Goal: Transaction & Acquisition: Purchase product/service

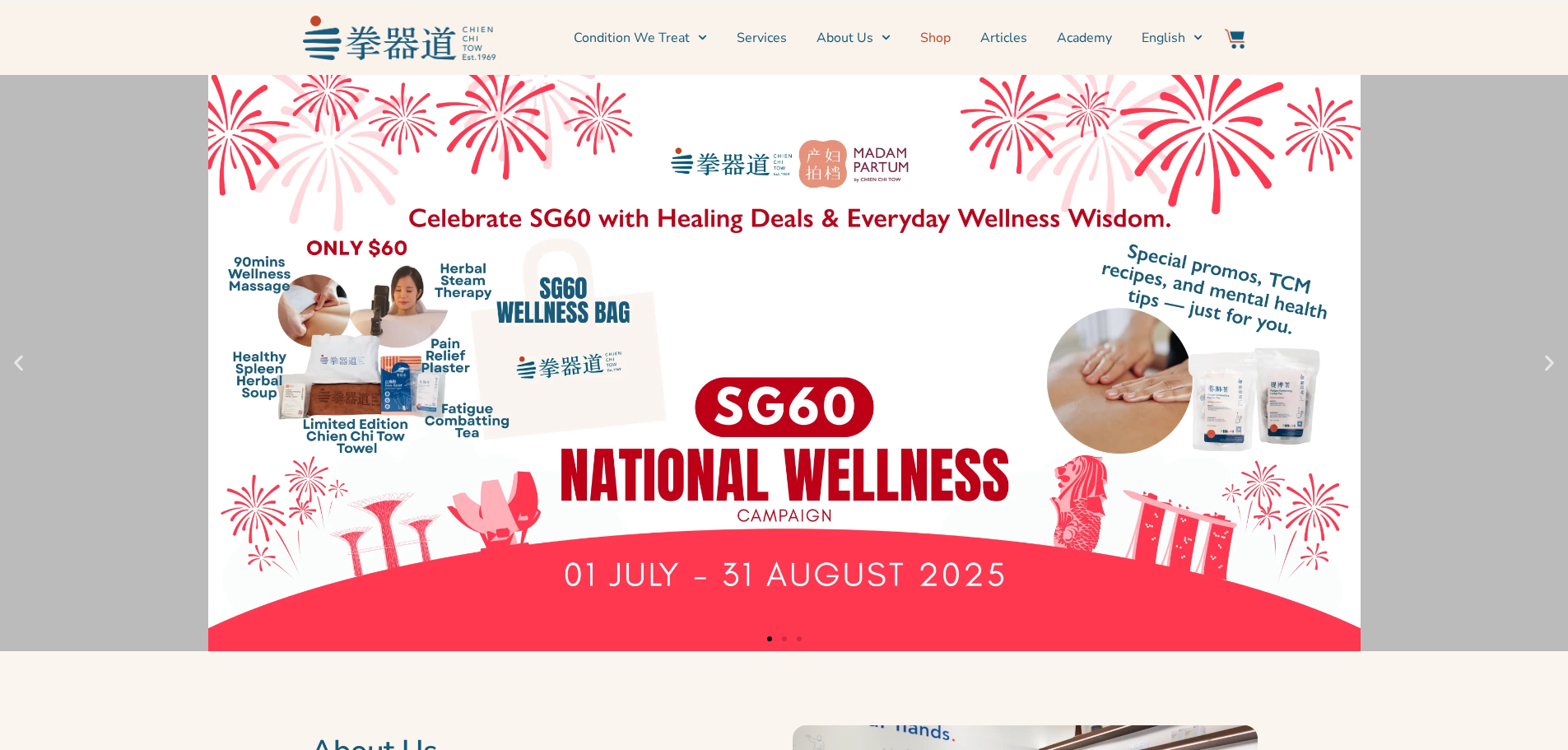
click at [945, 33] on link "Shop" at bounding box center [935, 38] width 30 height 41
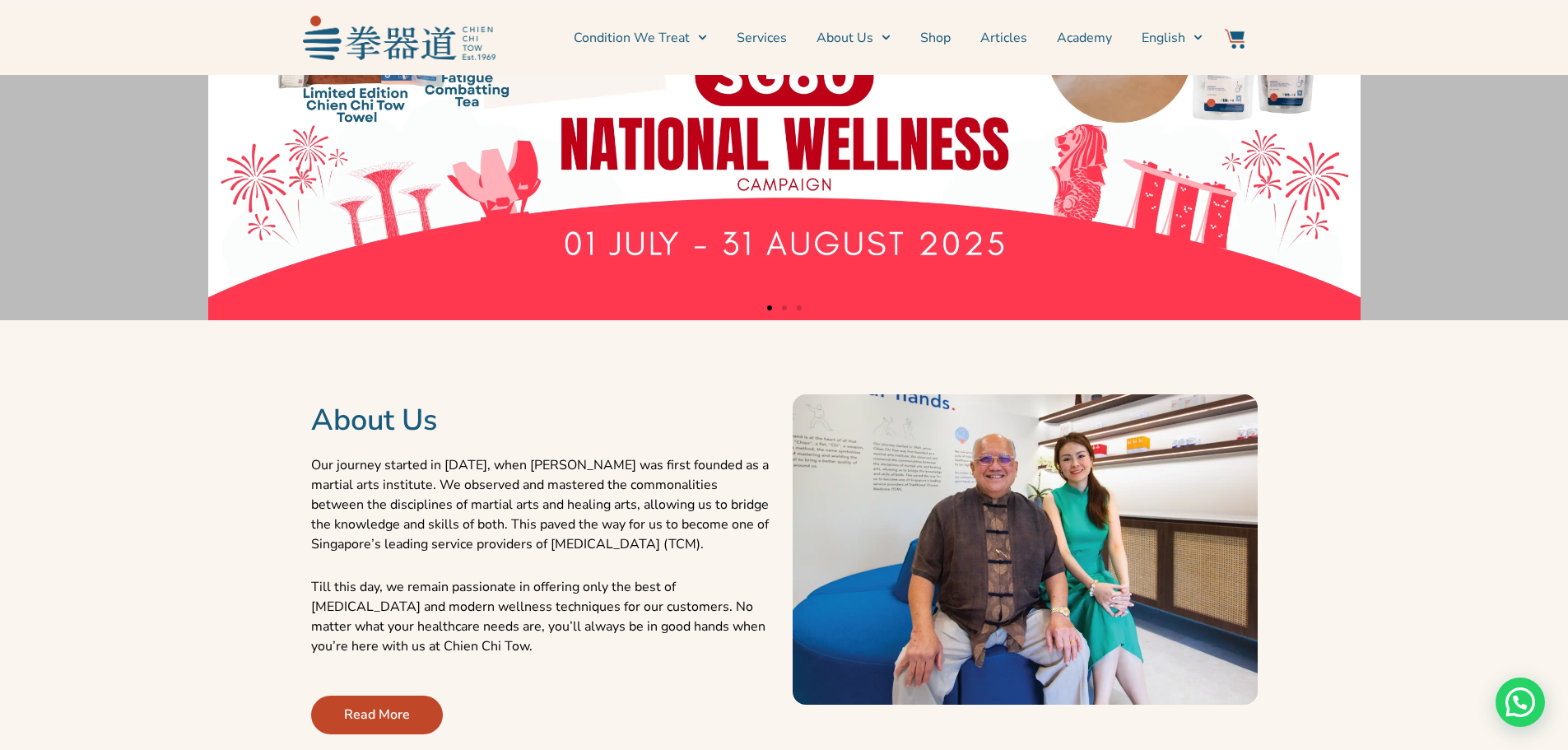
scroll to position [412, 0]
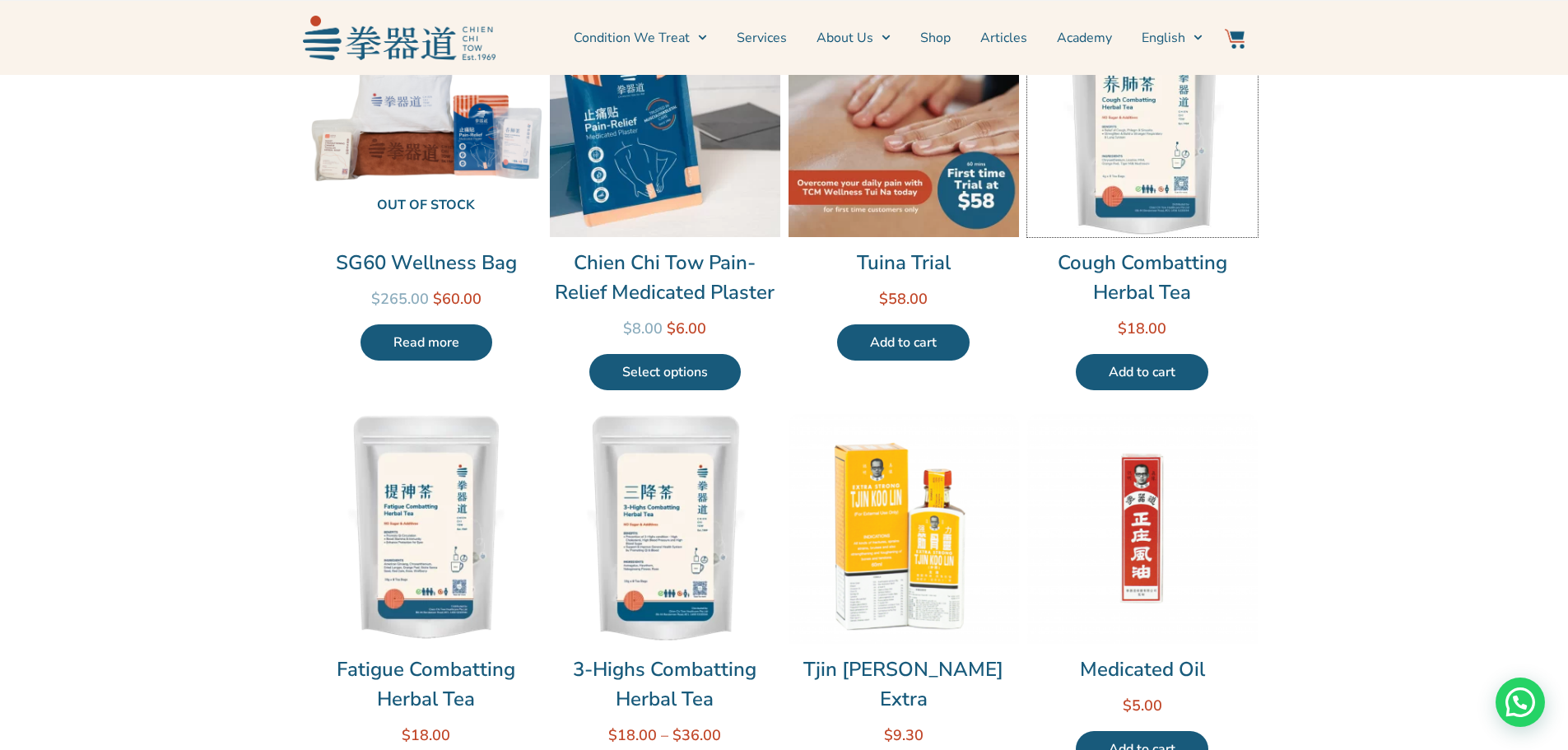
scroll to position [247, 0]
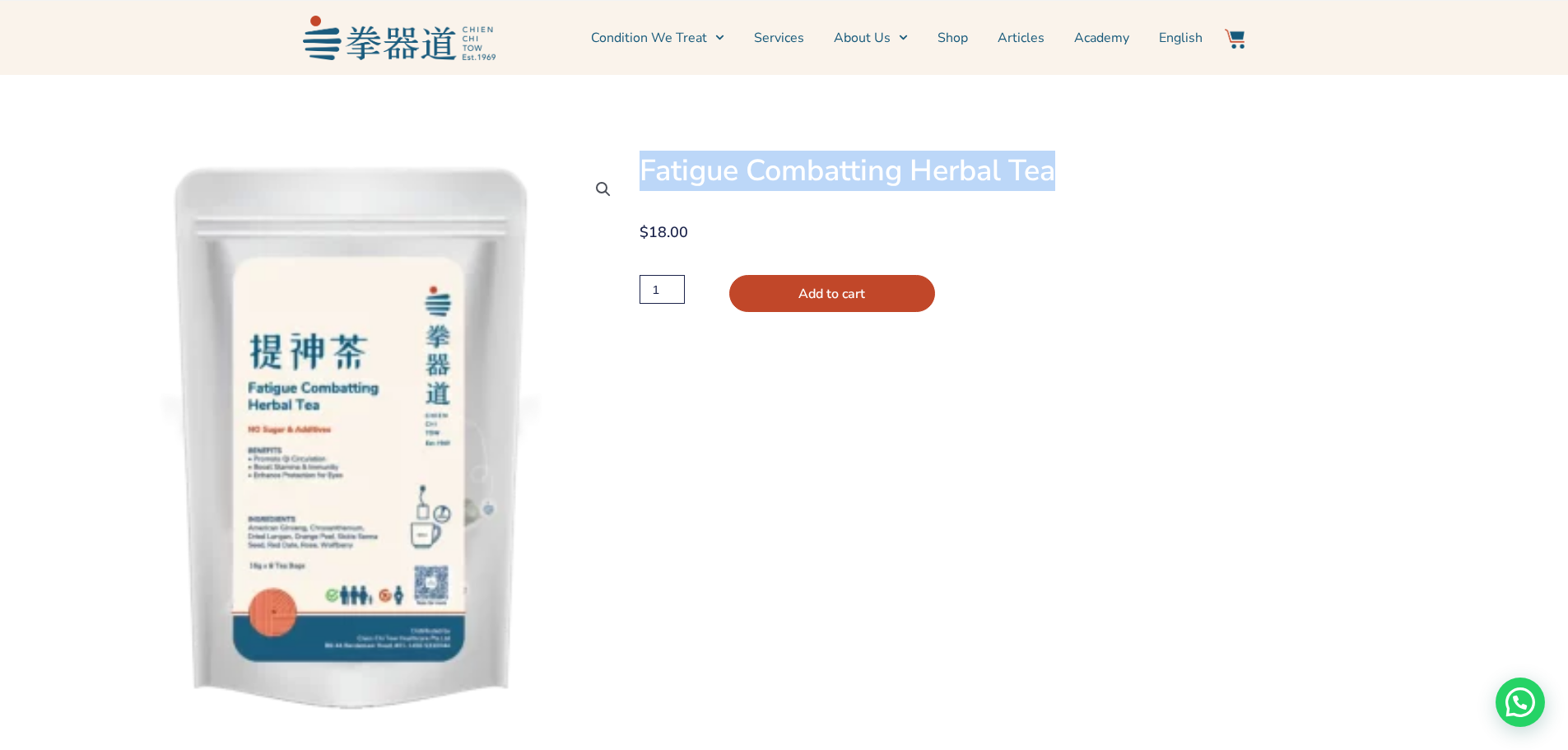
drag, startPoint x: 916, startPoint y: 165, endPoint x: 639, endPoint y: 186, distance: 277.8
click at [639, 186] on h1 "Fatigue Combatting Herbal Tea" at bounding box center [1000, 171] width 721 height 36
copy h1 "Fatigue Combatting Herbal Tea"
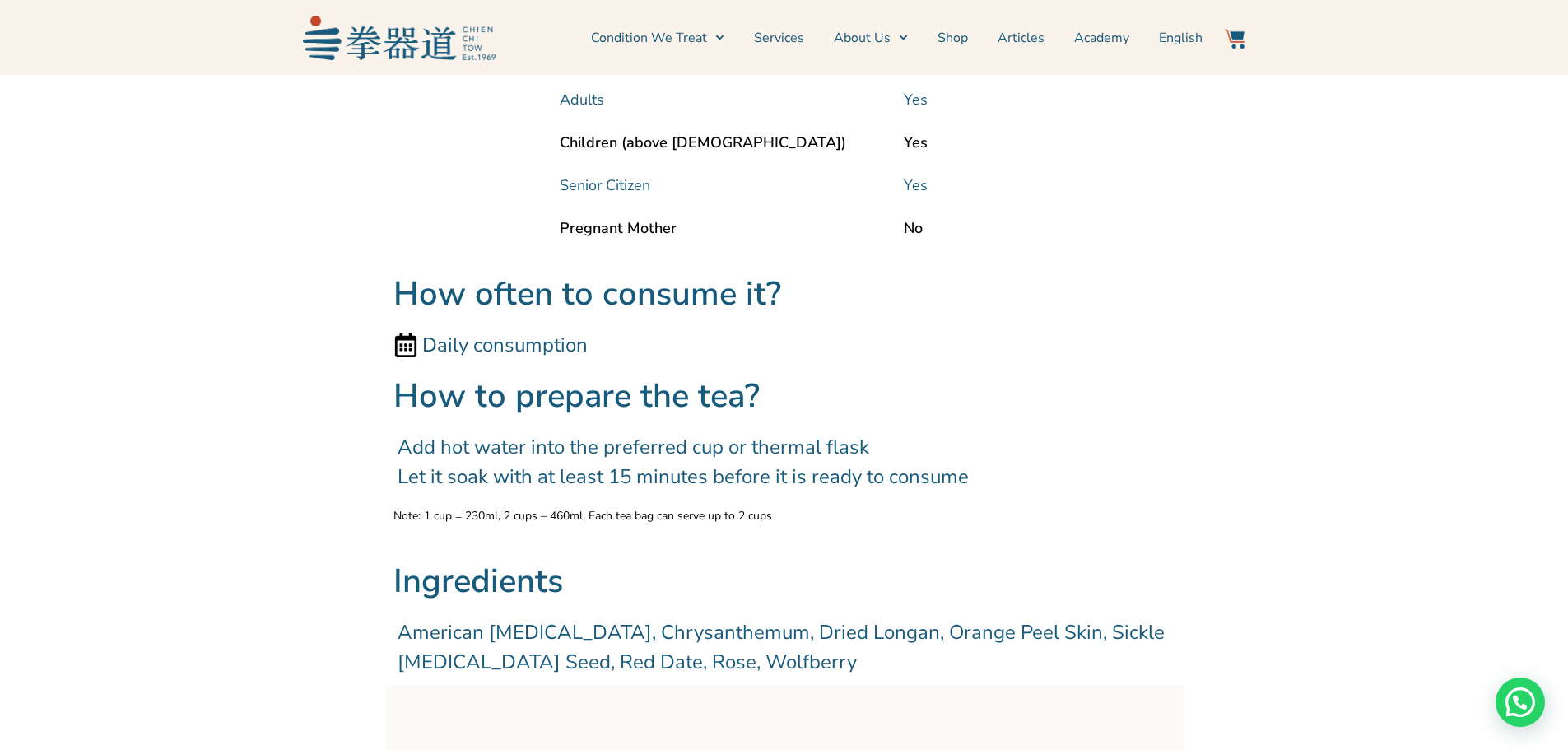
scroll to position [1481, 0]
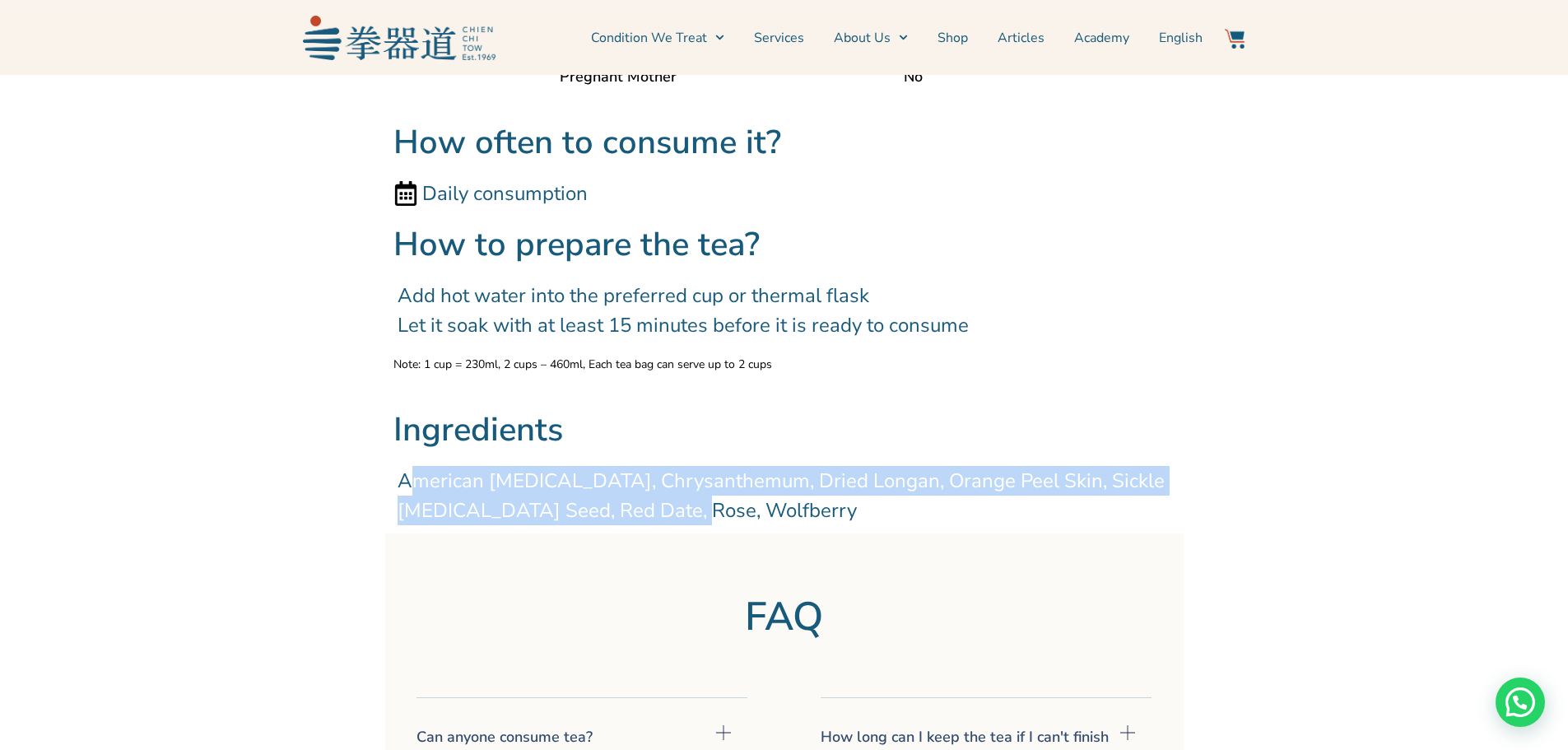
drag, startPoint x: 713, startPoint y: 510, endPoint x: 397, endPoint y: 483, distance: 317.2
click at [397, 483] on span "American Ginseng, Chrysanthemum, Dried Longan, Orange Peel Skin, Sickle Senna S…" at bounding box center [784, 495] width 773 height 59
copy span "American Ginseng, Chrysanthemum, Dried Longan, Orange Peel Skin, Sickle Senna S…"
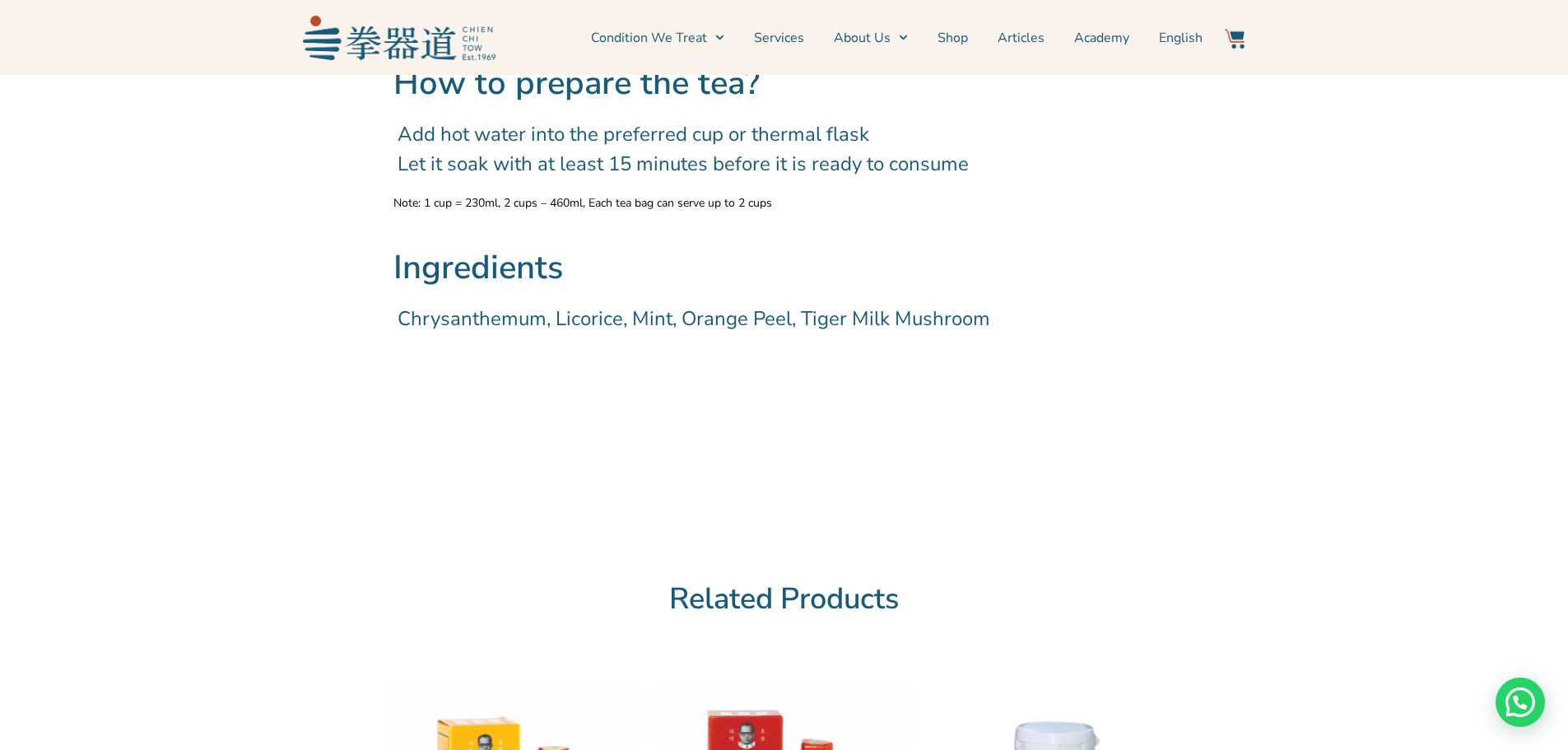
scroll to position [1811, 0]
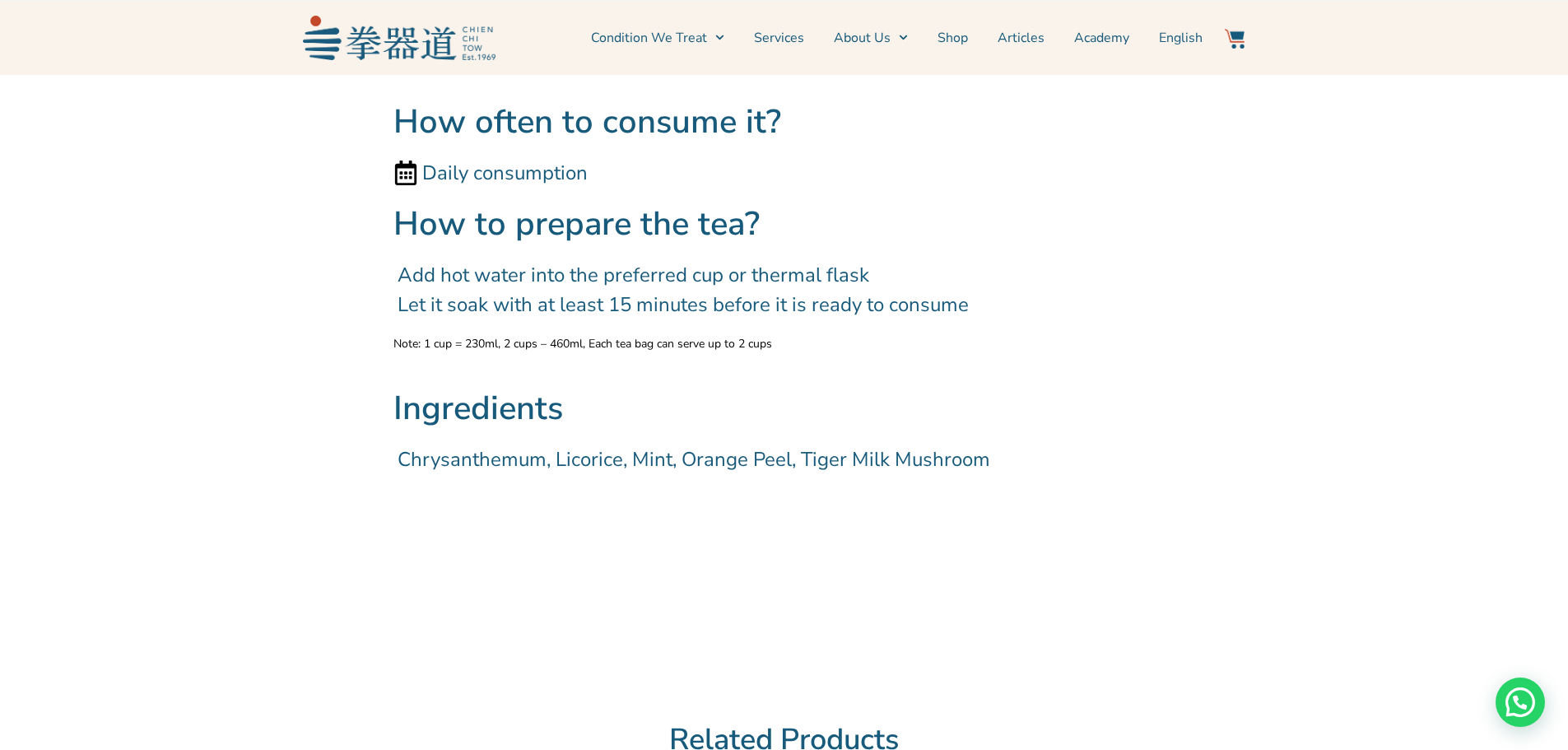
drag, startPoint x: 1010, startPoint y: 455, endPoint x: 347, endPoint y: 441, distance: 663.1
copy span "Chrysanthemum, Licorice, Mint, Orange Peel, Tiger Milk Mushroom"
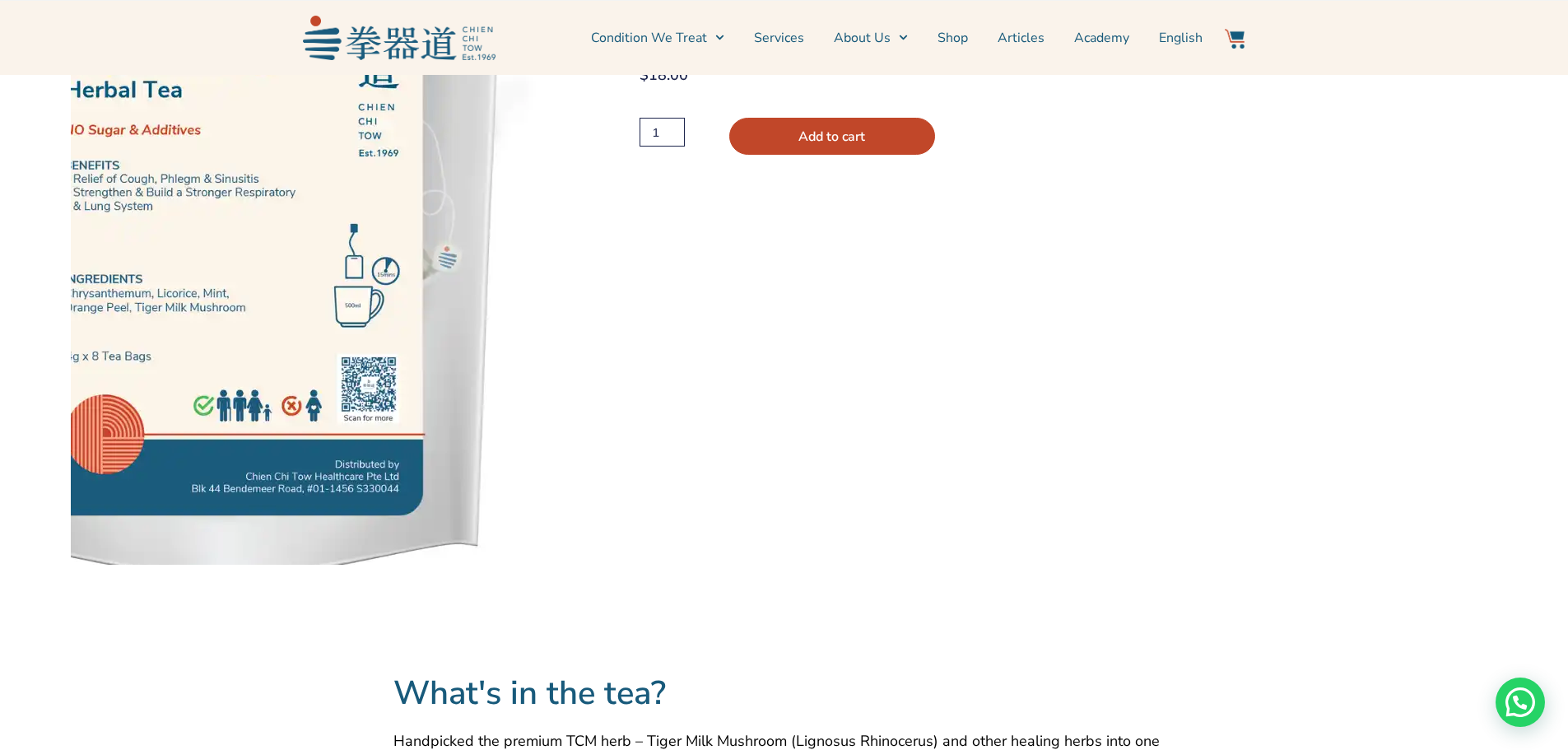
scroll to position [0, 0]
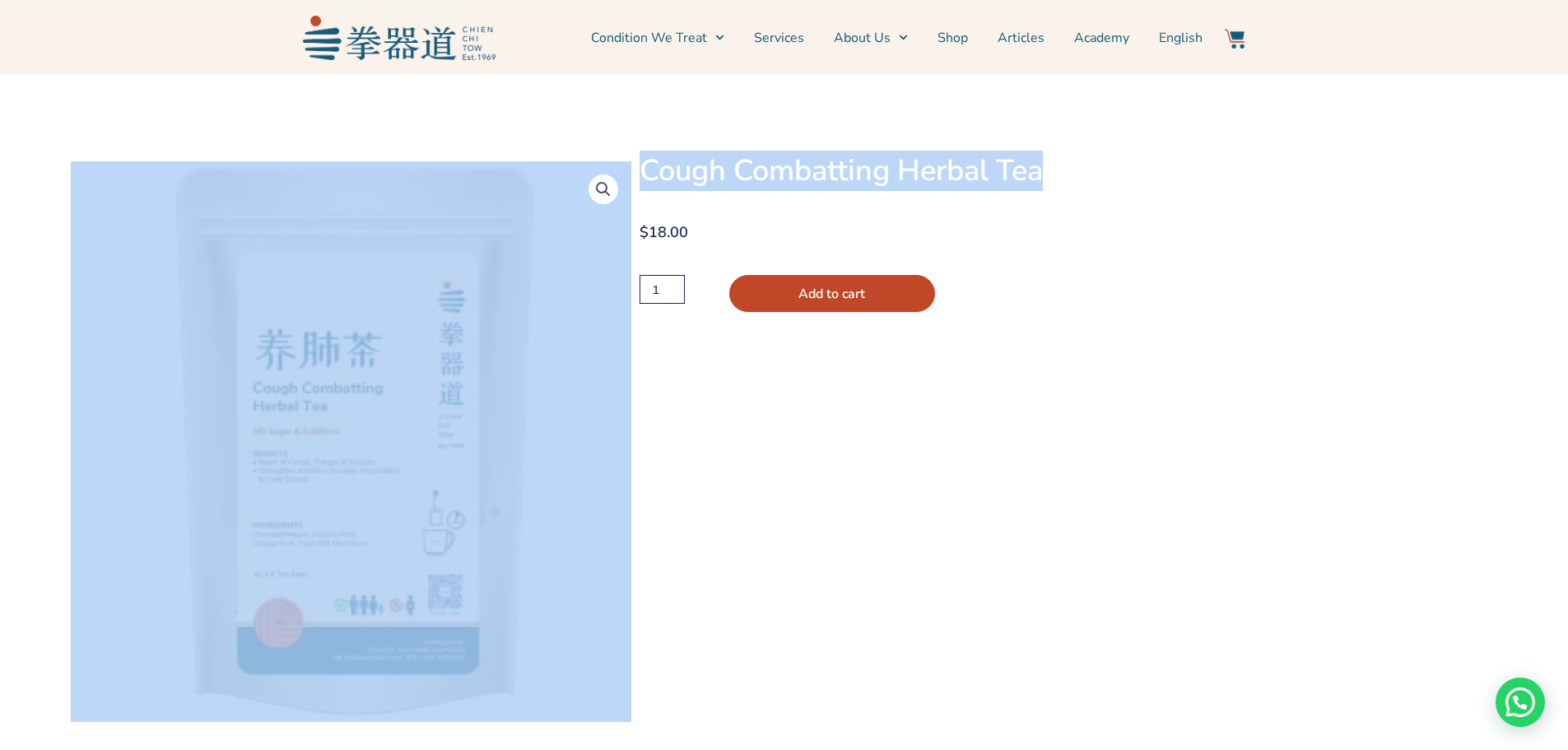
drag, startPoint x: 654, startPoint y: 169, endPoint x: 1126, endPoint y: 205, distance: 473.4
click at [1126, 205] on div "🔍 Cough Combatting Herbal Tea $ 18.00 Cough Combatting Herbal Tea quantity 1 Ad…" at bounding box center [784, 415] width 1568 height 681
copy div "Cough Combatting Herbal Tea"
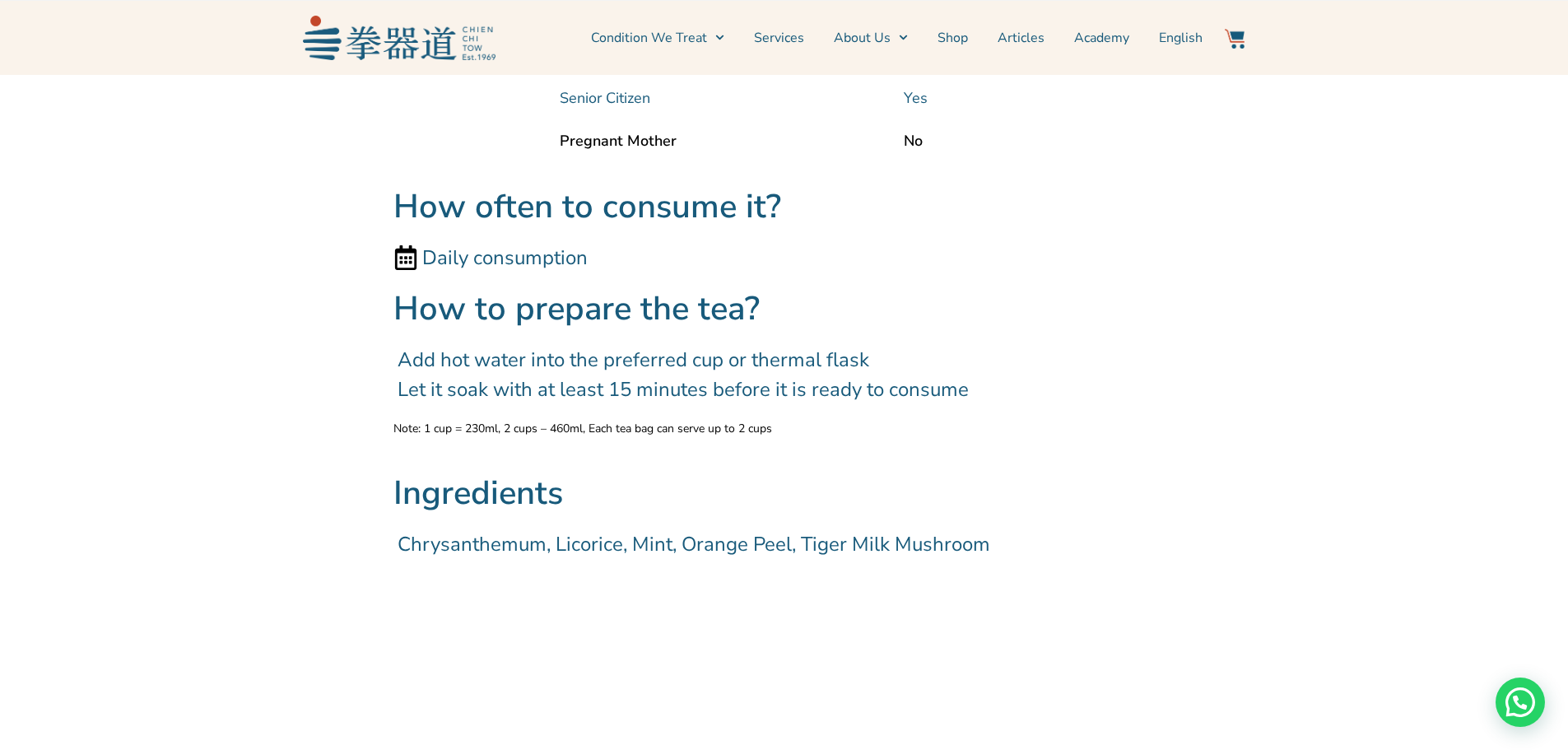
scroll to position [1728, 0]
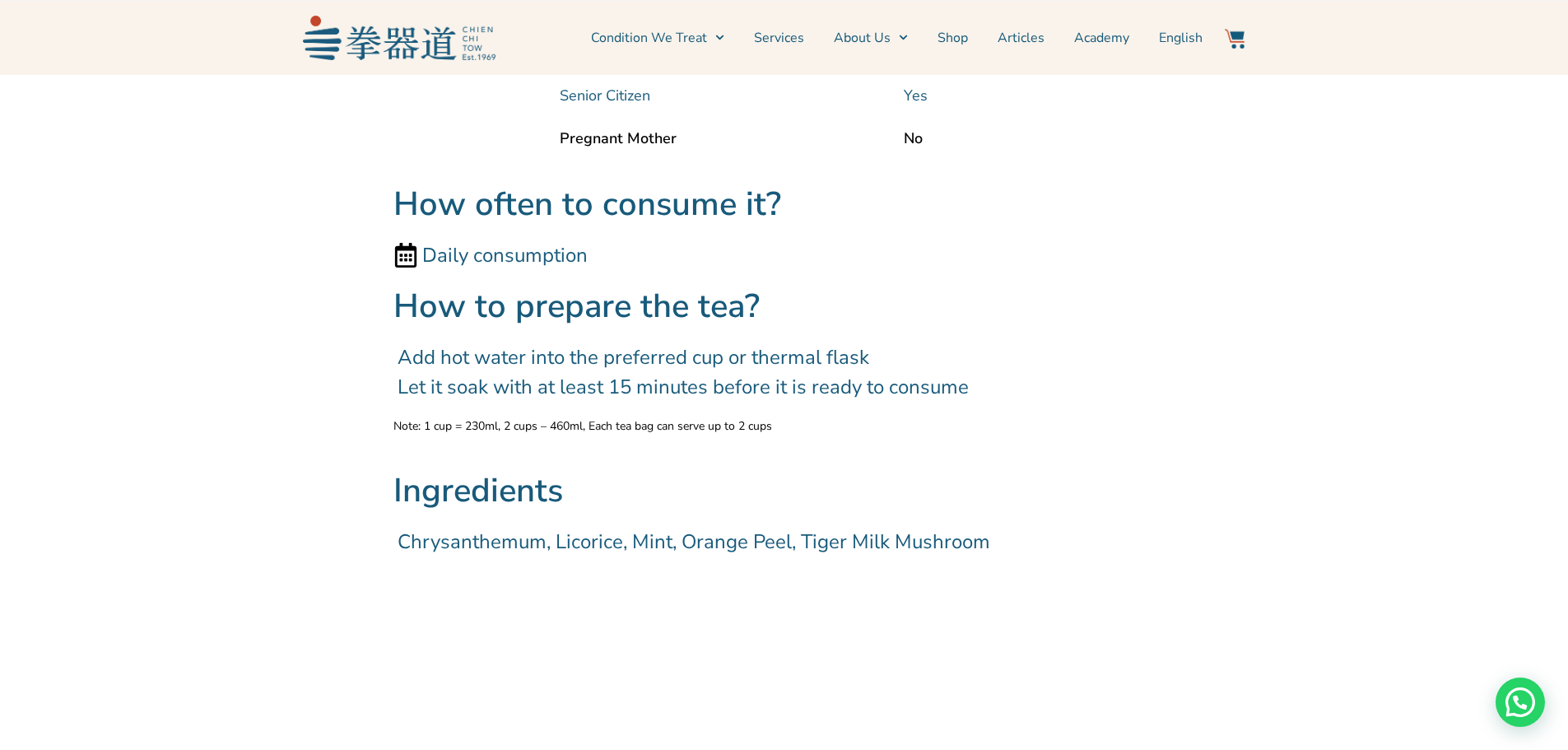
drag, startPoint x: 1028, startPoint y: 543, endPoint x: 372, endPoint y: 541, distance: 656.0
copy span "Chrysanthemum, Licorice, Mint, Orange Peel, Tiger Milk Mushroom"
